Goal: Information Seeking & Learning: Learn about a topic

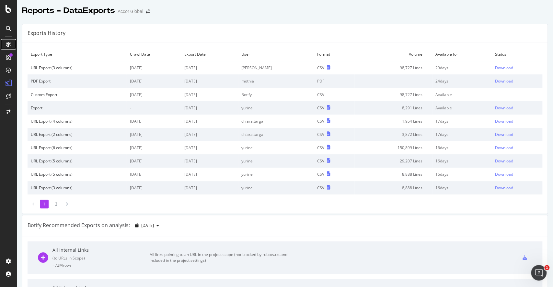
click at [10, 40] on div at bounding box center [8, 44] width 10 height 10
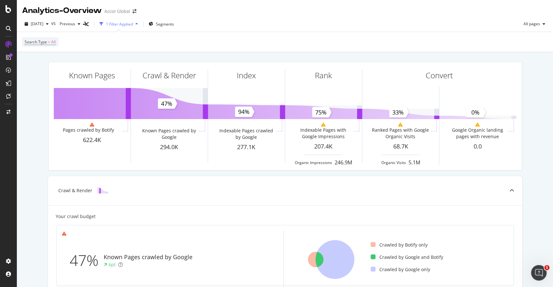
click at [6, 27] on icon at bounding box center [8, 28] width 5 height 5
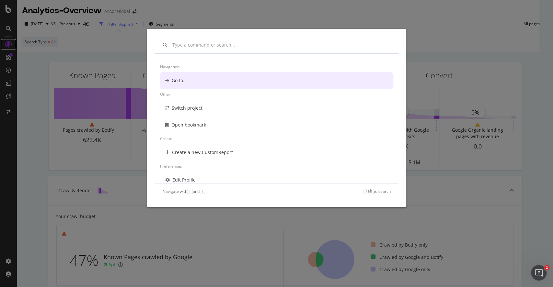
click at [9, 46] on icon at bounding box center [8, 44] width 6 height 6
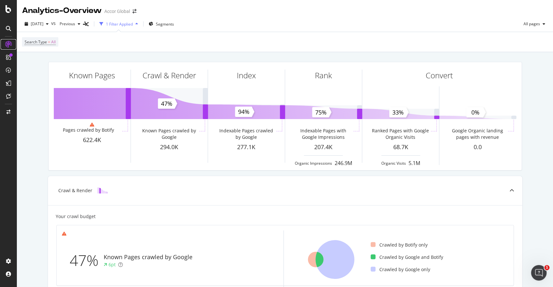
click at [10, 43] on icon at bounding box center [8, 44] width 6 height 6
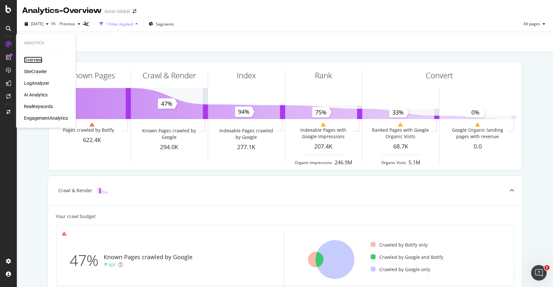
click at [30, 59] on div "Overview" at bounding box center [33, 60] width 18 height 6
click at [37, 69] on div "SiteCrawler" at bounding box center [35, 71] width 23 height 6
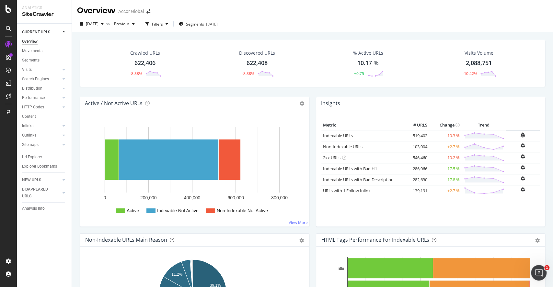
click at [8, 15] on div at bounding box center [8, 143] width 17 height 287
click at [13, 6] on div at bounding box center [9, 9] width 16 height 8
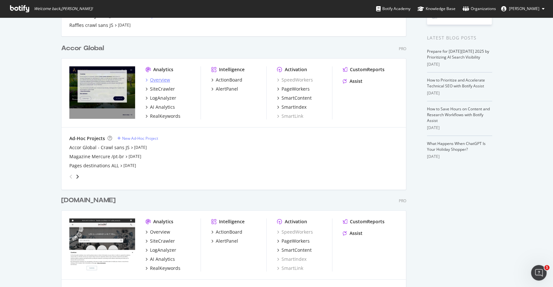
scroll to position [128, 0]
click at [108, 146] on div "Accor Global - Crawl sans JS" at bounding box center [99, 147] width 60 height 6
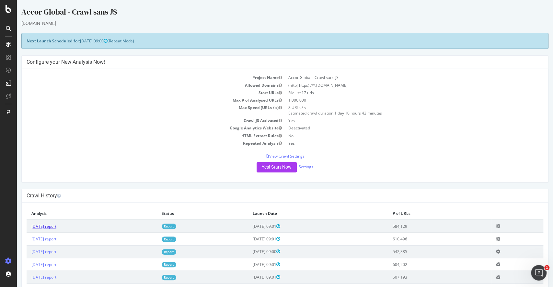
click at [56, 224] on link "2025 Sep. 29th report" at bounding box center [43, 227] width 25 height 6
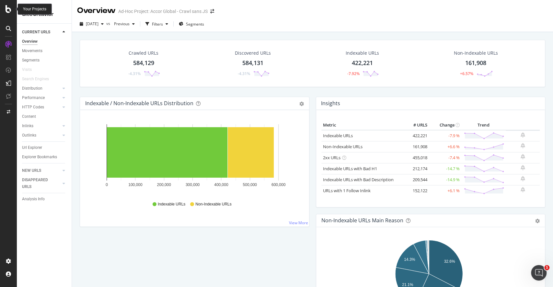
click at [5, 11] on div at bounding box center [9, 9] width 16 height 8
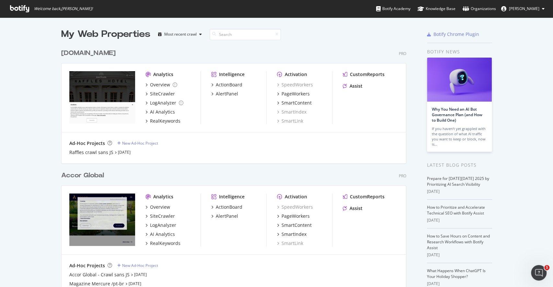
scroll to position [280, 539]
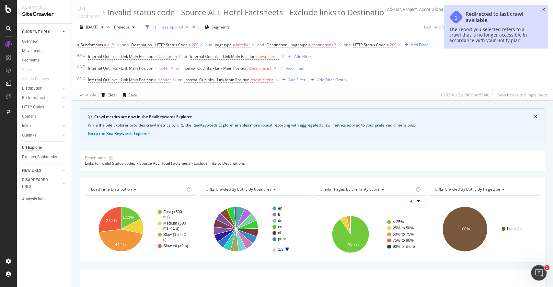
click at [544, 8] on icon "close toast" at bounding box center [543, 10] width 3 height 4
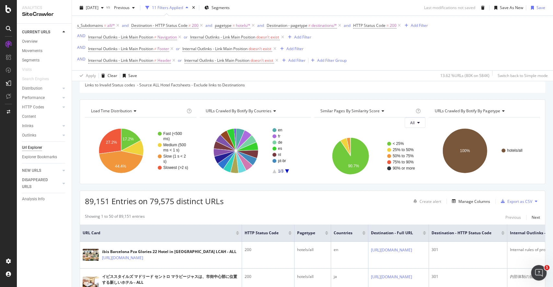
scroll to position [77, 0]
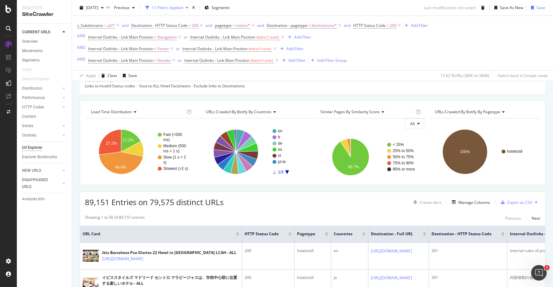
click at [189, 25] on span "≠" at bounding box center [189, 26] width 2 height 6
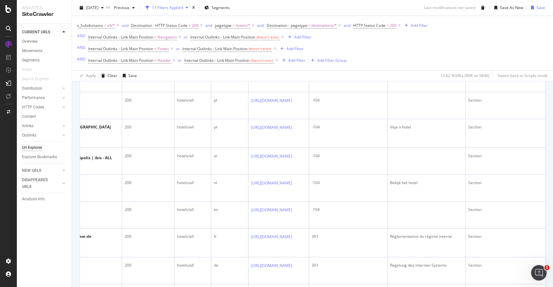
scroll to position [482, 0]
